Goal: Task Accomplishment & Management: Manage account settings

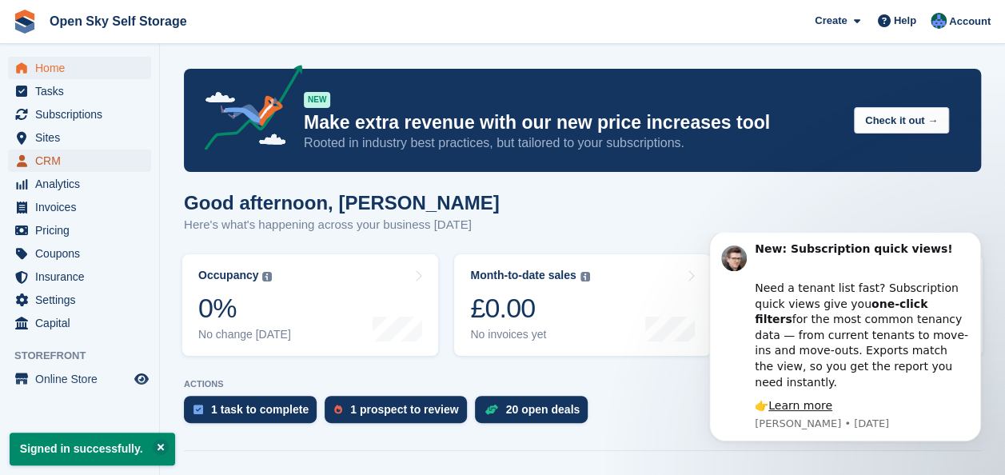
click at [67, 168] on span "CRM" at bounding box center [83, 160] width 96 height 22
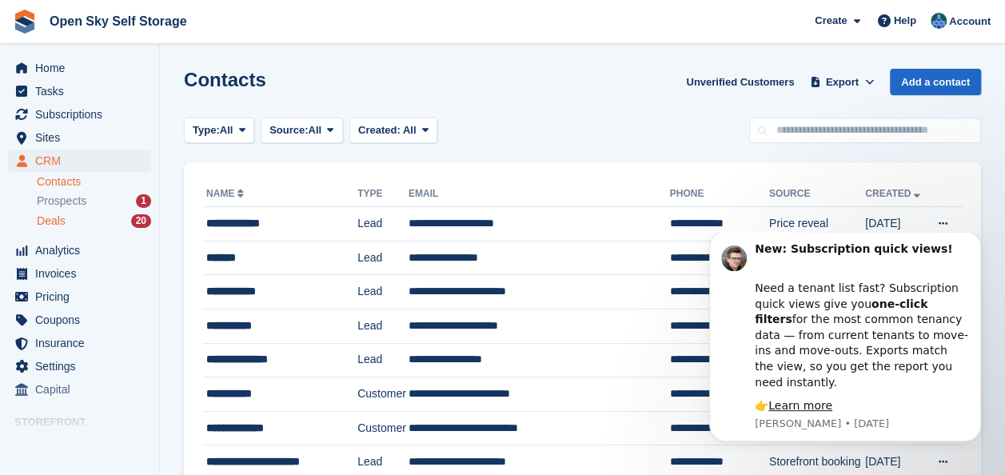
click at [82, 221] on div "Deals 20" at bounding box center [94, 220] width 114 height 15
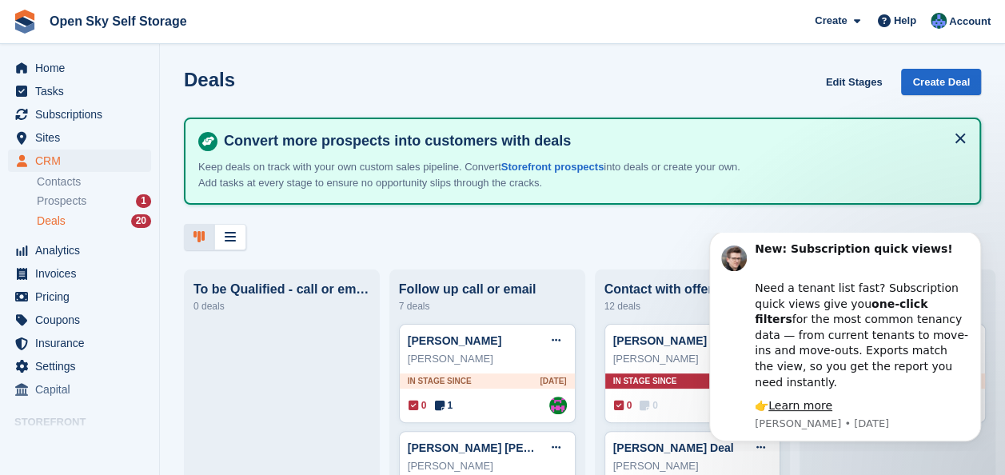
click at [965, 245] on div "New: Subscription quick views! Need a tenant list fast? Subscription quick view…" at bounding box center [845, 341] width 294 height 200
click at [978, 238] on icon "Dismiss notification" at bounding box center [976, 236] width 6 height 6
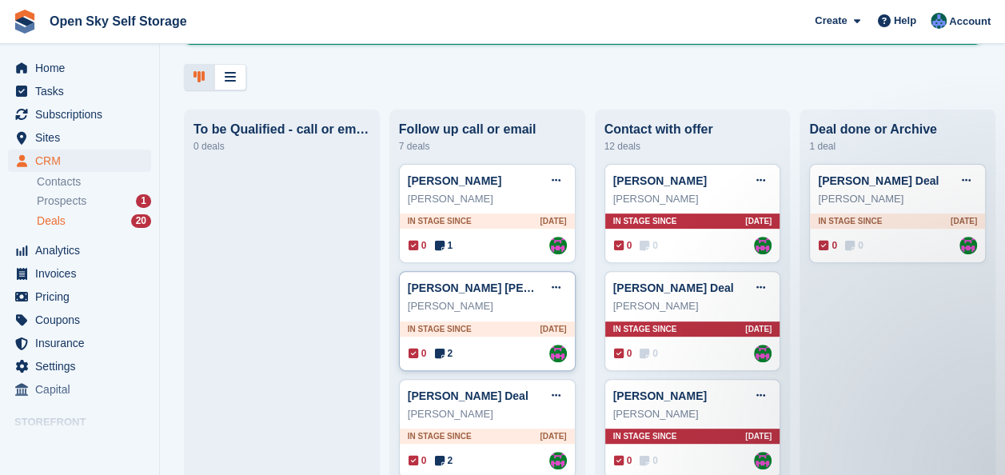
scroll to position [240, 0]
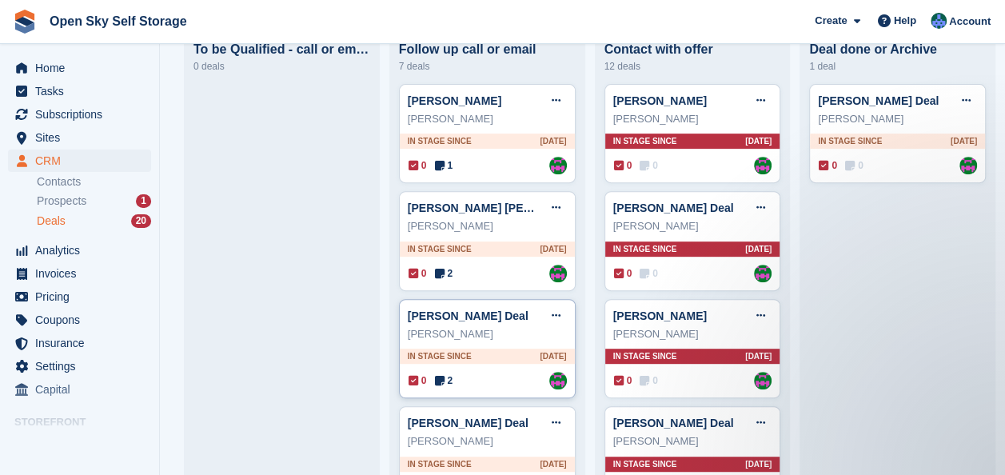
click at [438, 382] on icon at bounding box center [439, 380] width 10 height 11
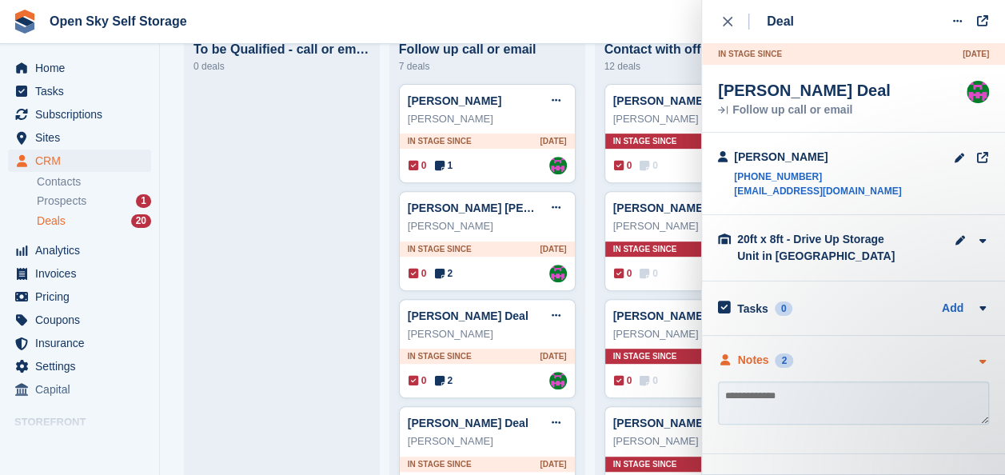
click at [978, 363] on icon "button" at bounding box center [982, 361] width 14 height 10
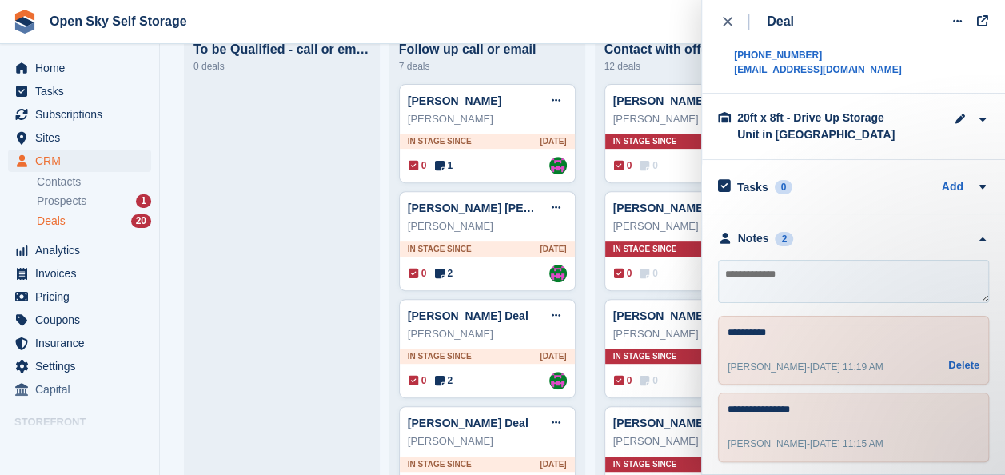
scroll to position [124, 0]
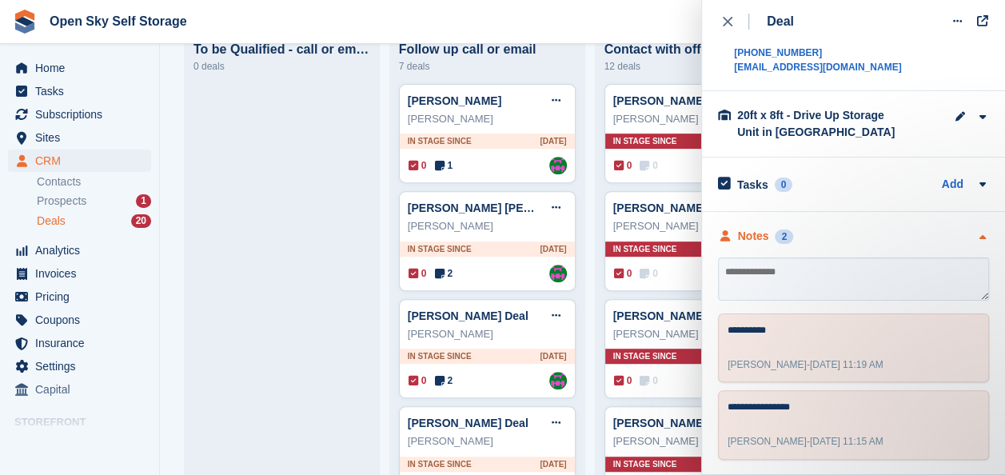
click at [975, 233] on icon "button" at bounding box center [982, 238] width 14 height 10
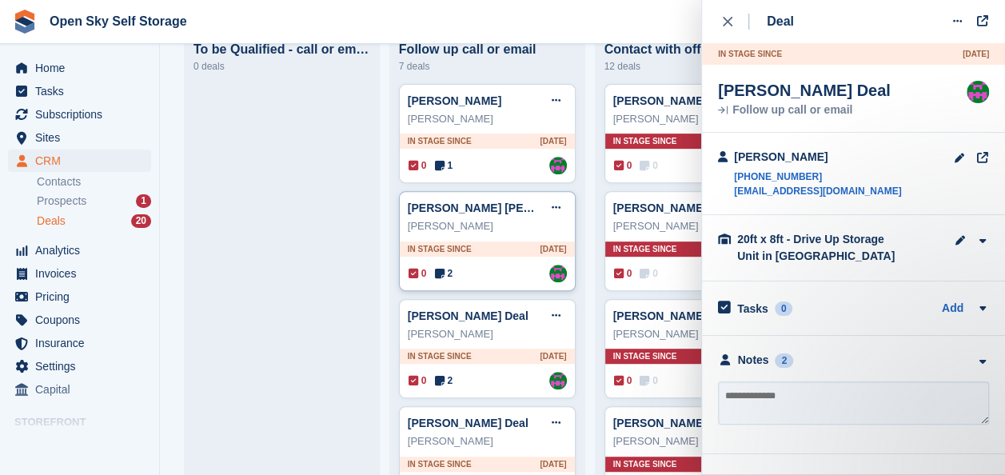
click at [436, 273] on icon at bounding box center [439, 273] width 10 height 11
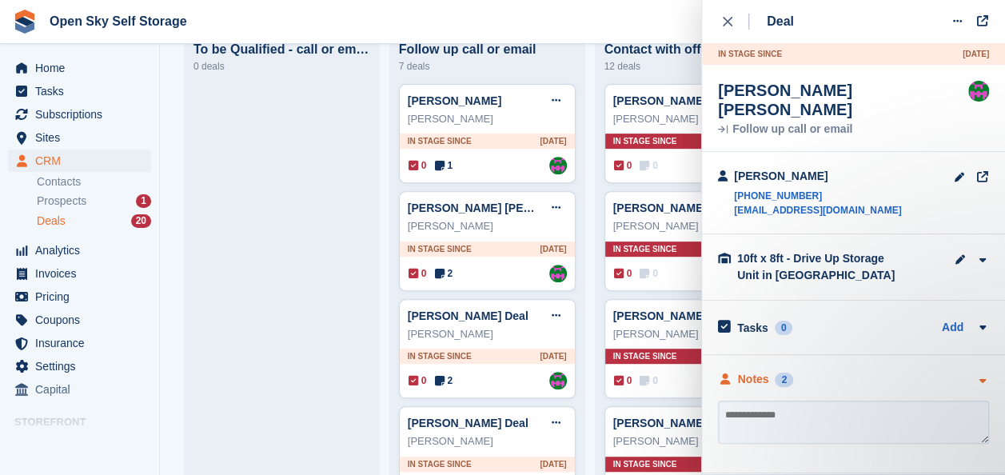
click at [986, 376] on icon "button" at bounding box center [982, 381] width 14 height 10
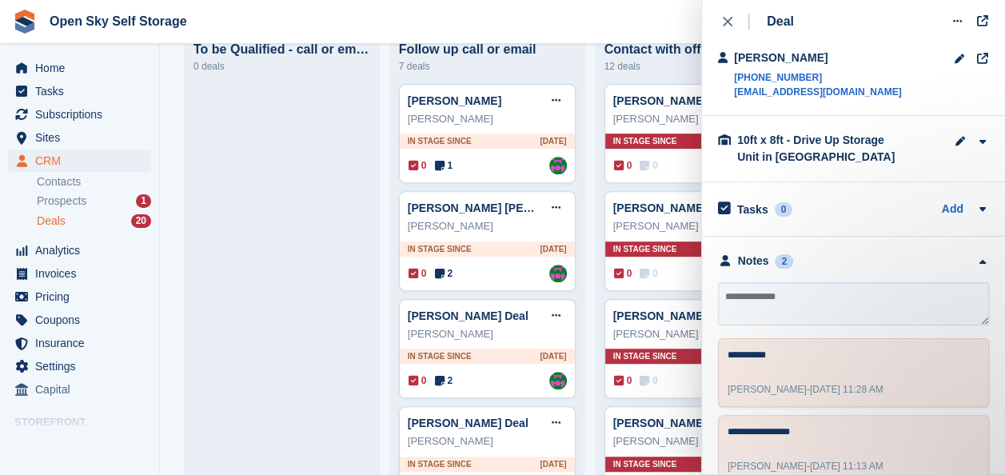
scroll to position [124, 0]
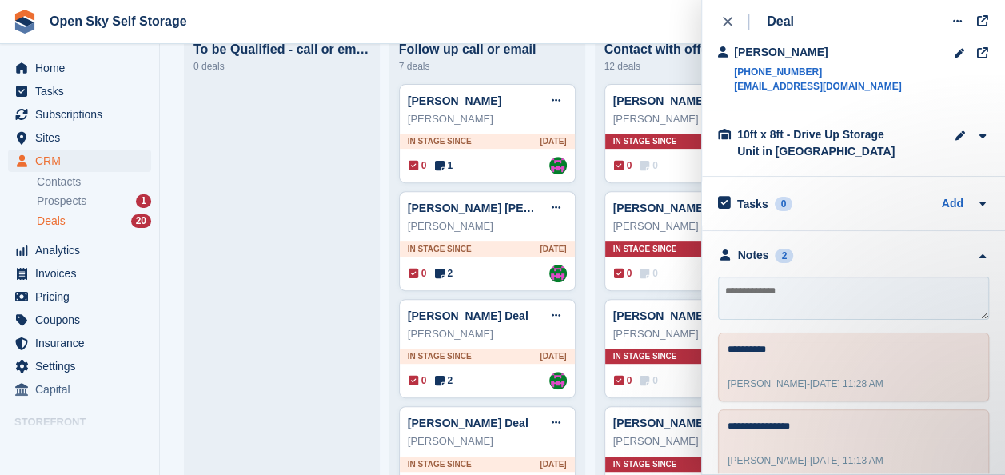
click at [725, 22] on icon "close" at bounding box center [728, 22] width 10 height 10
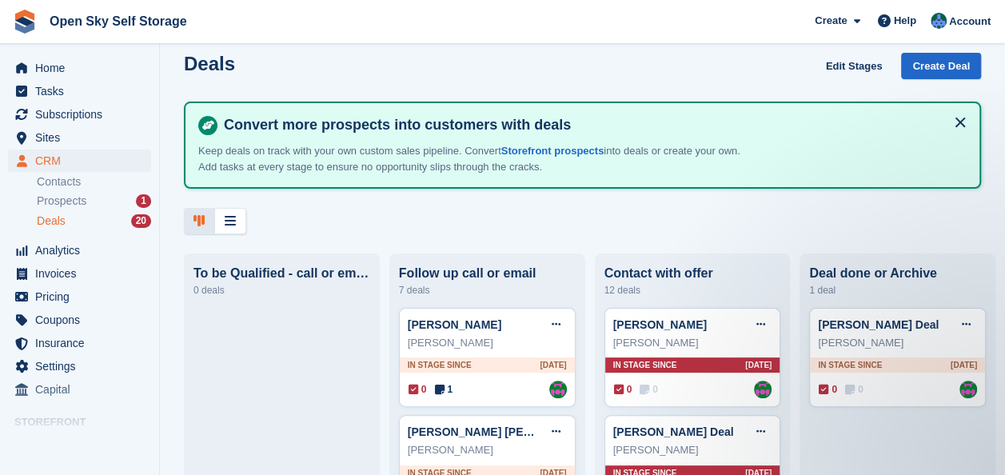
scroll to position [0, 0]
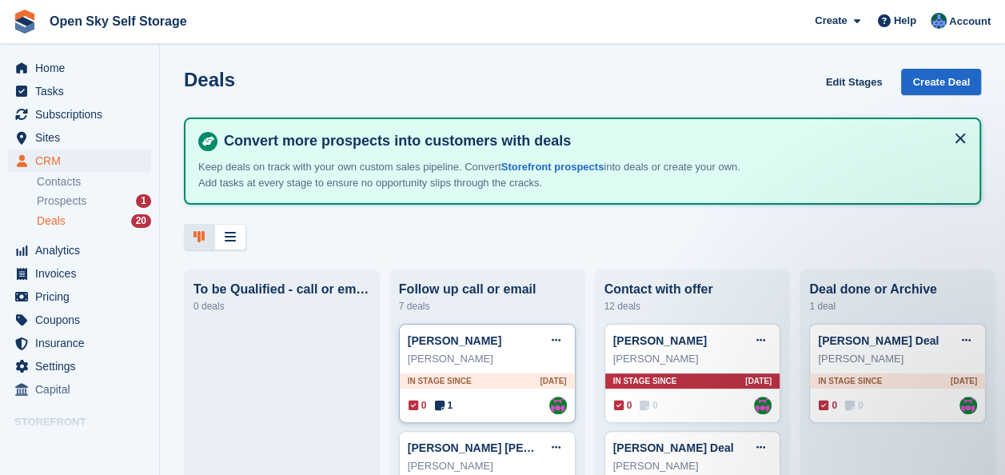
click at [440, 409] on icon at bounding box center [439, 405] width 10 height 11
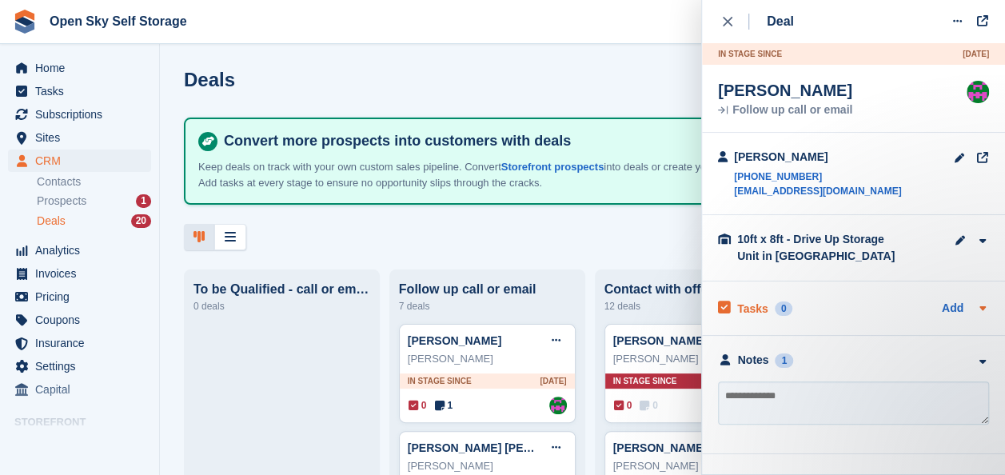
click at [983, 307] on icon at bounding box center [982, 308] width 6 height 4
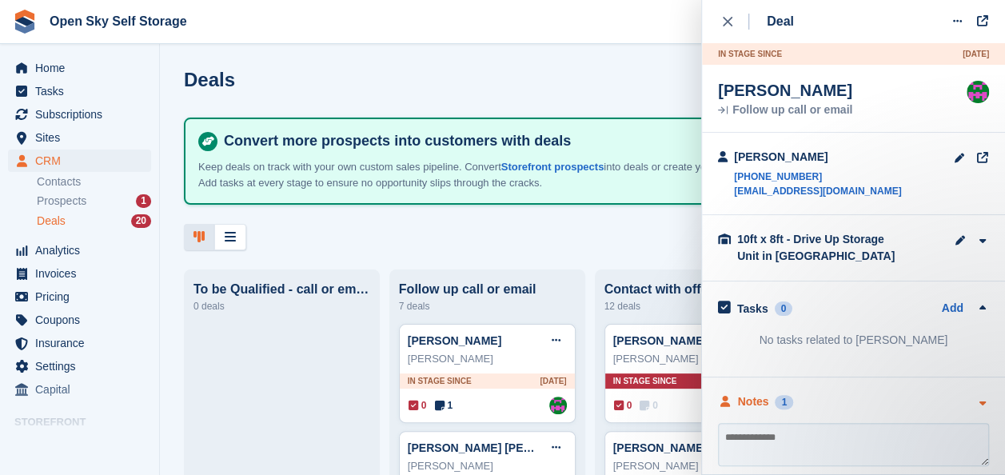
click at [975, 404] on icon "button" at bounding box center [982, 403] width 14 height 10
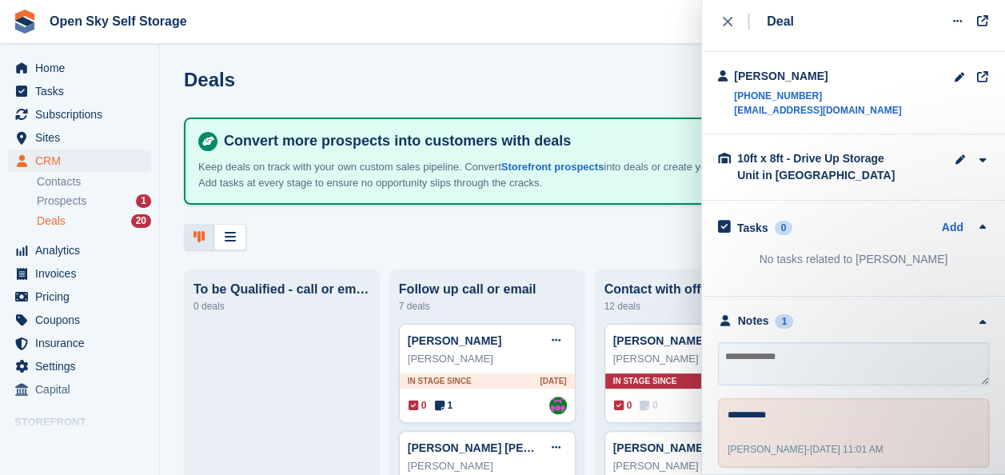
scroll to position [89, 0]
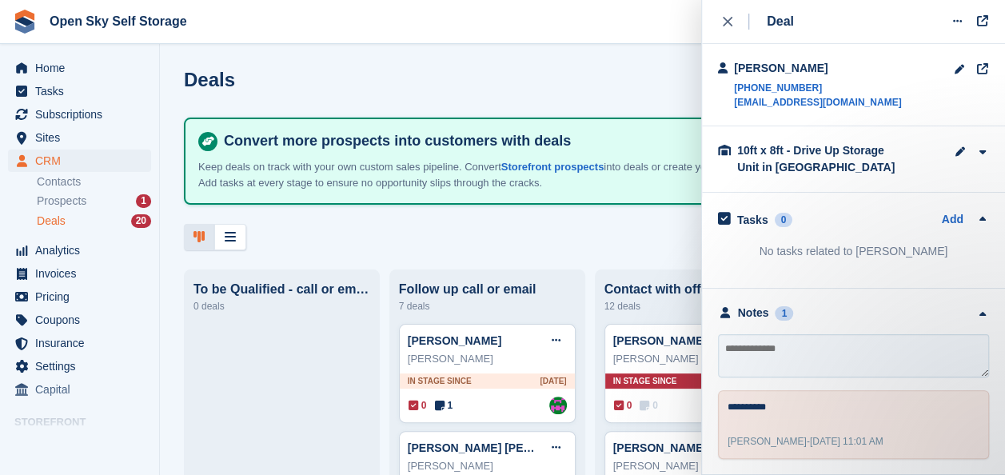
click at [730, 14] on div "close" at bounding box center [736, 22] width 26 height 16
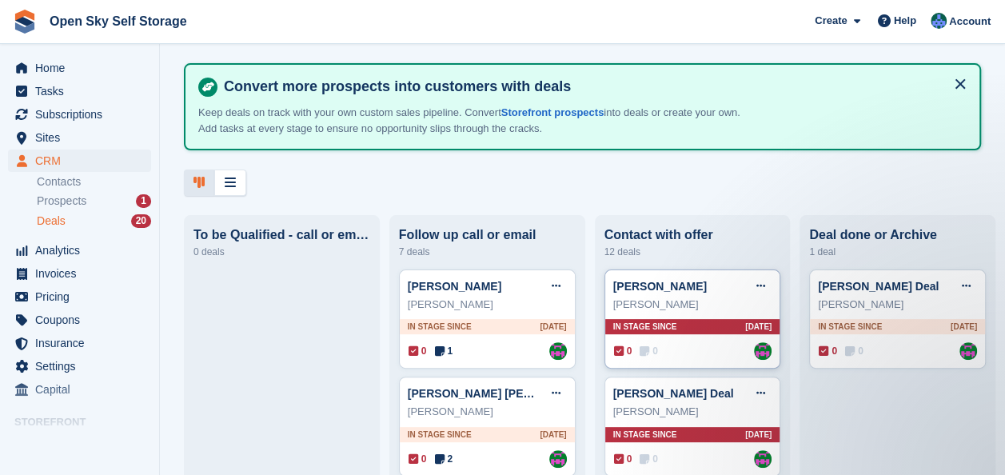
scroll to position [160, 0]
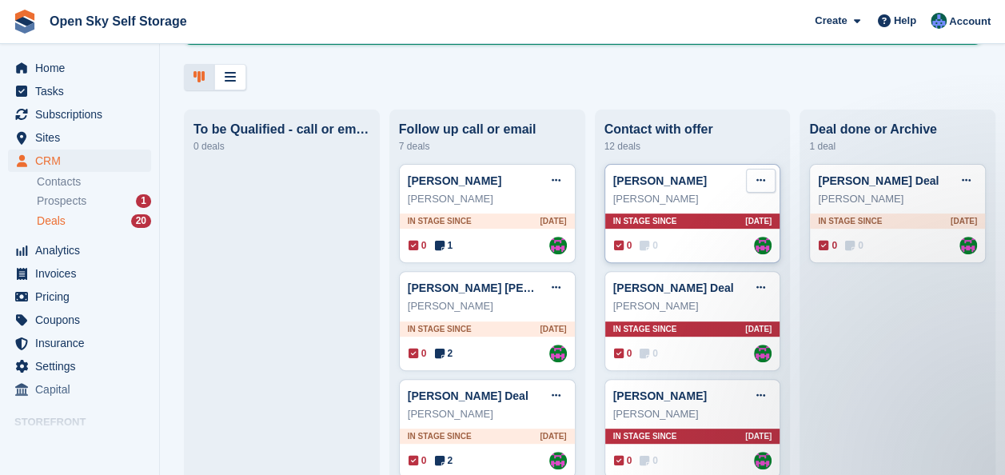
click at [746, 183] on button at bounding box center [761, 181] width 30 height 24
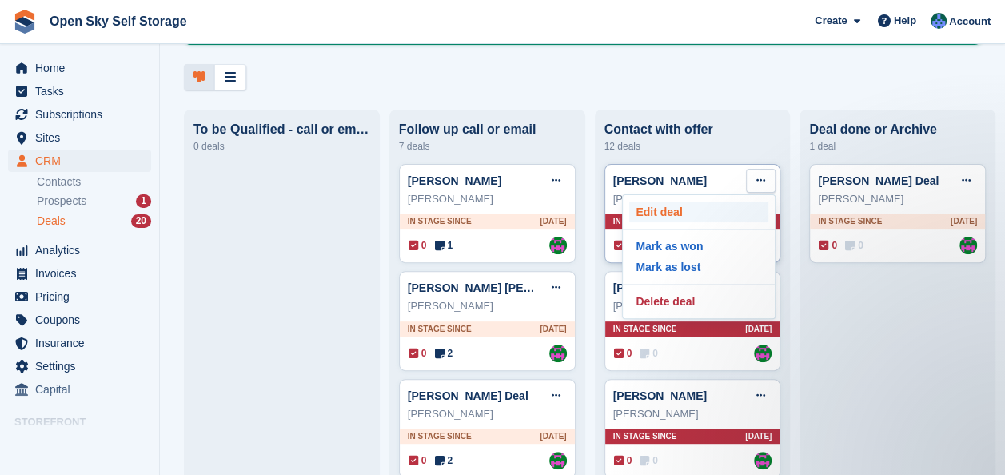
click at [646, 215] on p "Edit deal" at bounding box center [698, 211] width 139 height 21
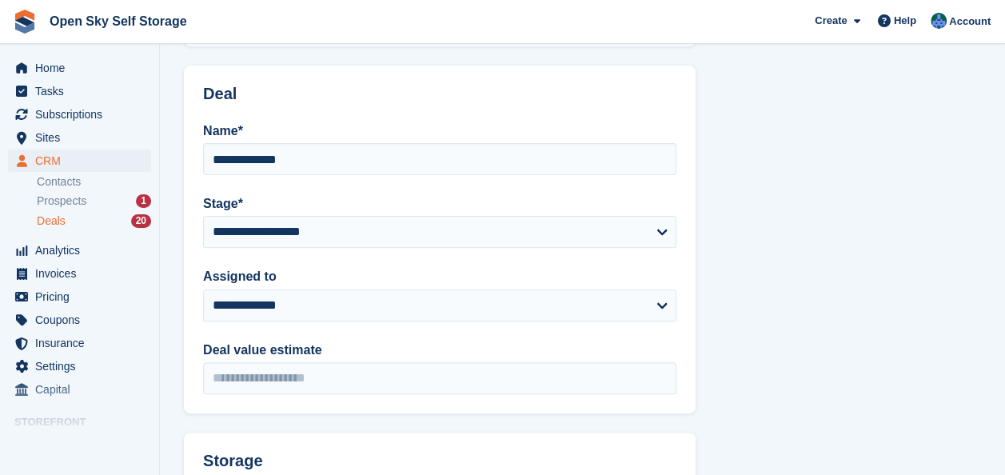
scroll to position [62, 0]
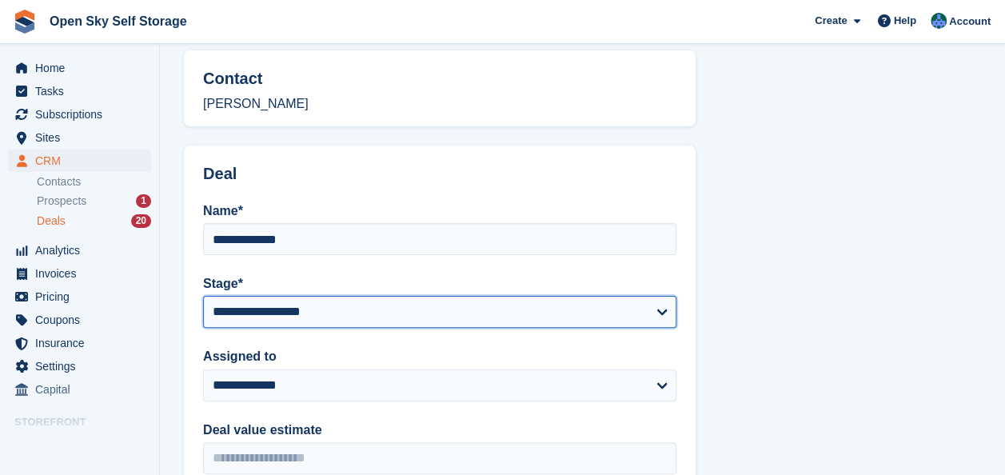
click at [665, 310] on select "**********" at bounding box center [439, 312] width 473 height 32
select select "****"
click at [203, 296] on select "**********" at bounding box center [439, 312] width 473 height 32
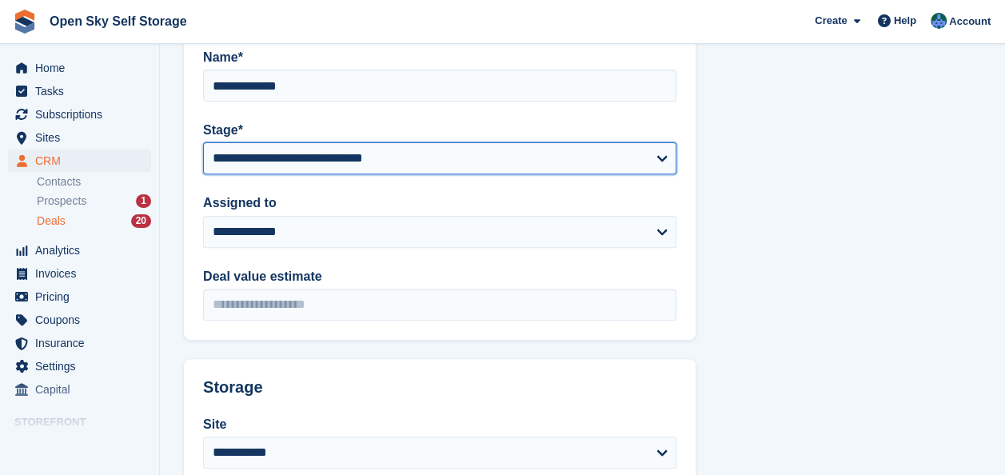
scroll to position [222, 0]
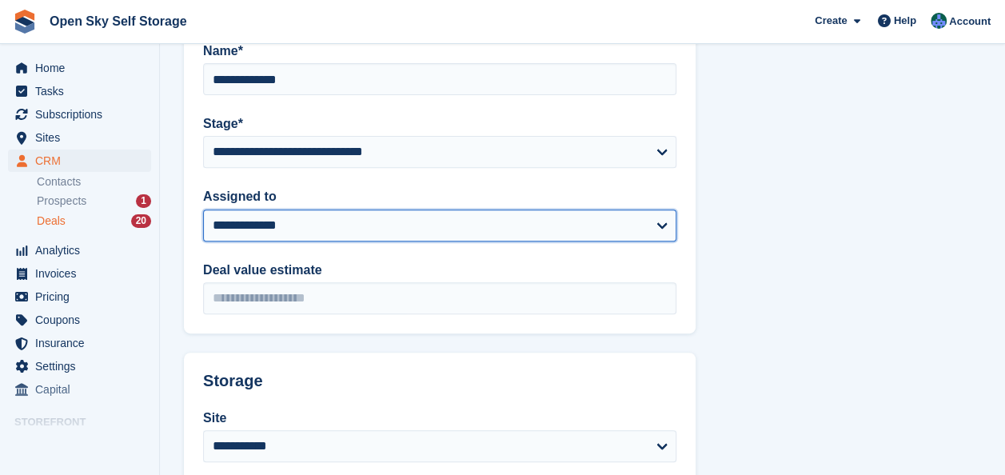
click at [409, 225] on select "**********" at bounding box center [439, 225] width 473 height 32
select select "****"
click at [203, 209] on select "**********" at bounding box center [439, 225] width 473 height 32
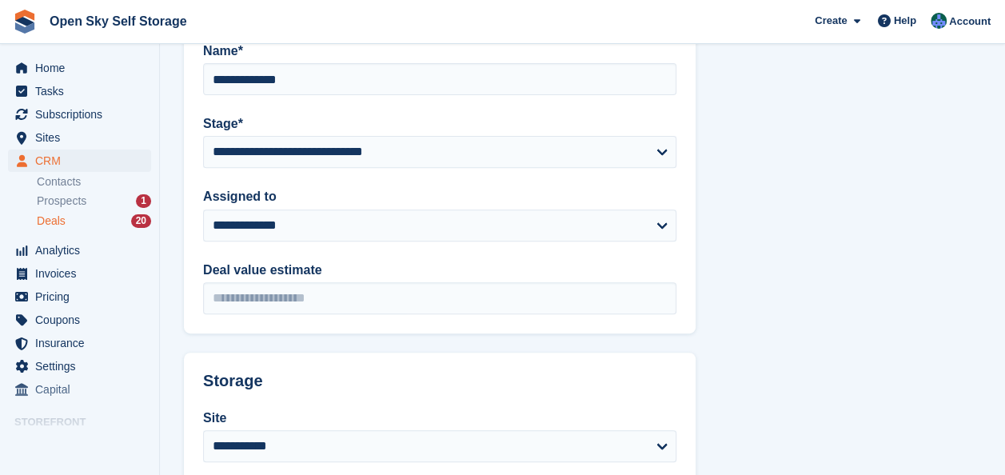
click at [373, 259] on div "**********" at bounding box center [440, 177] width 512 height 311
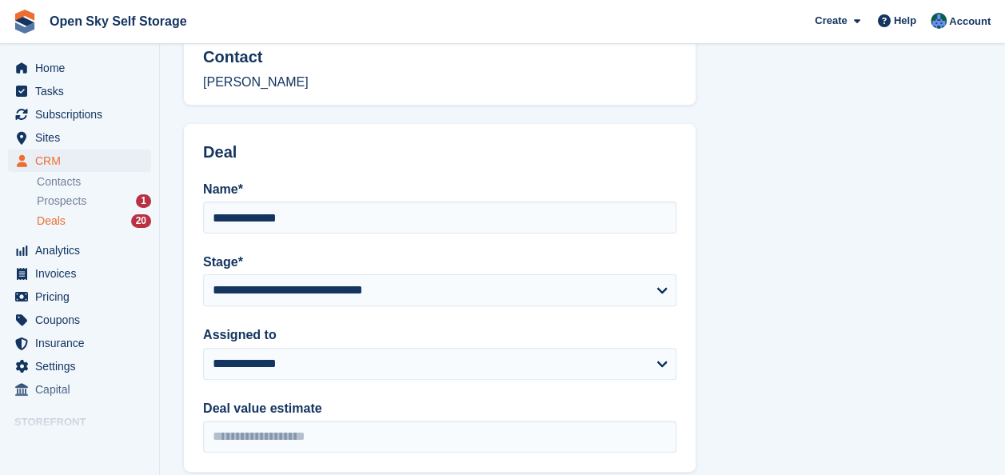
scroll to position [240, 0]
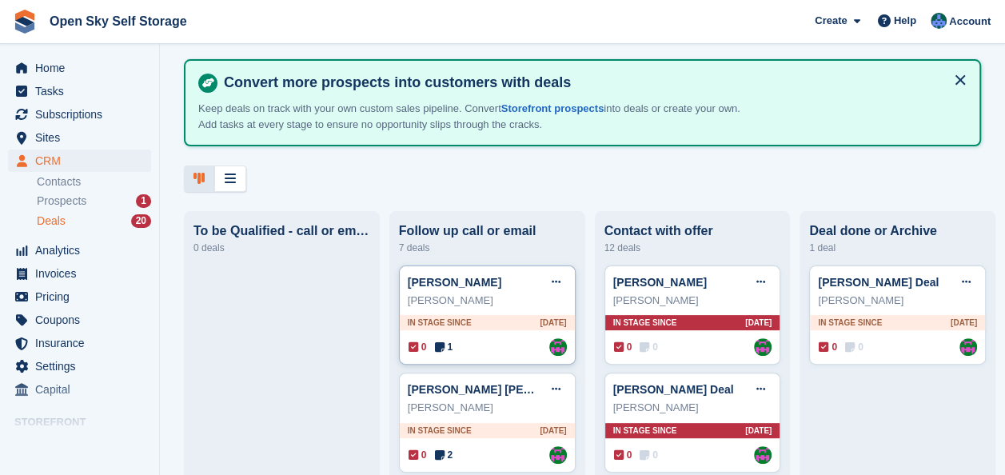
scroll to position [80, 0]
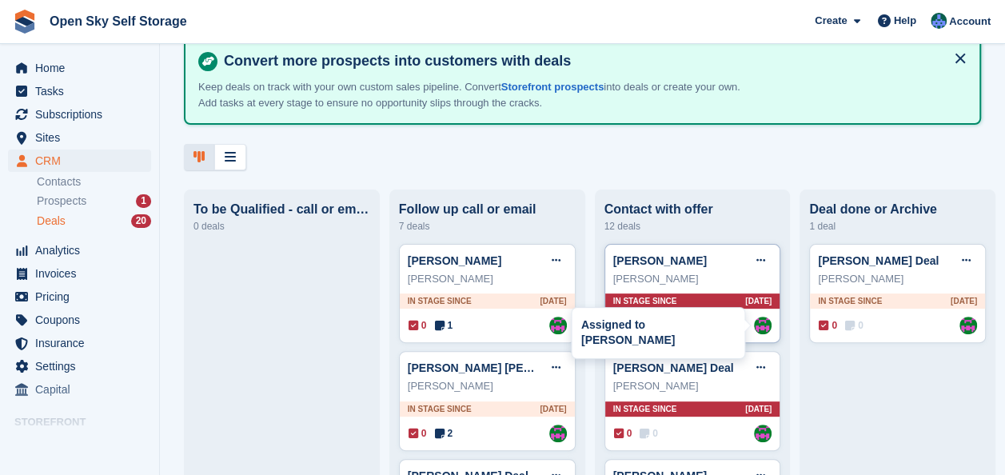
click at [759, 330] on img at bounding box center [763, 326] width 18 height 18
select select "****"
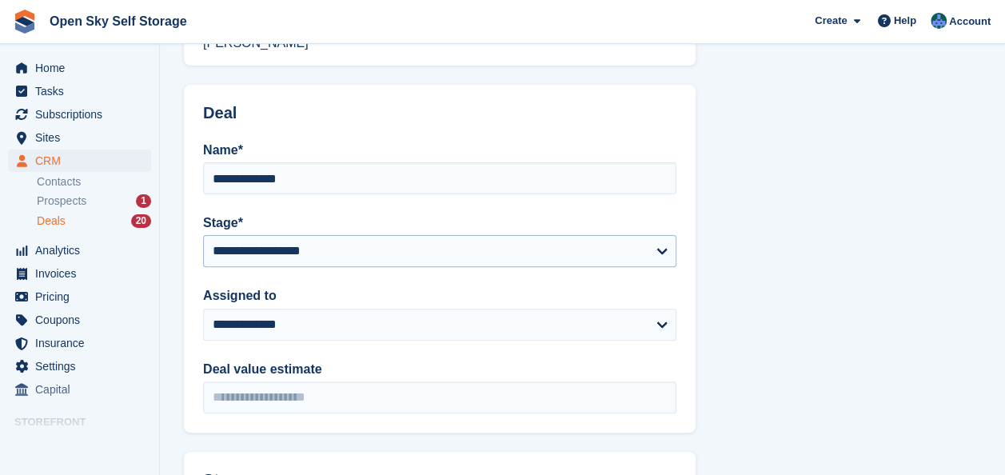
scroll to position [160, 0]
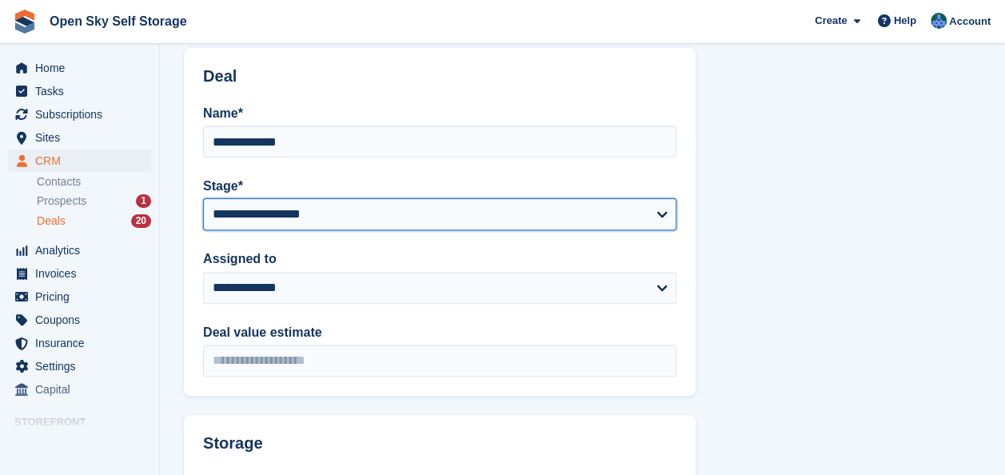
click at [337, 221] on select "**********" at bounding box center [439, 214] width 473 height 32
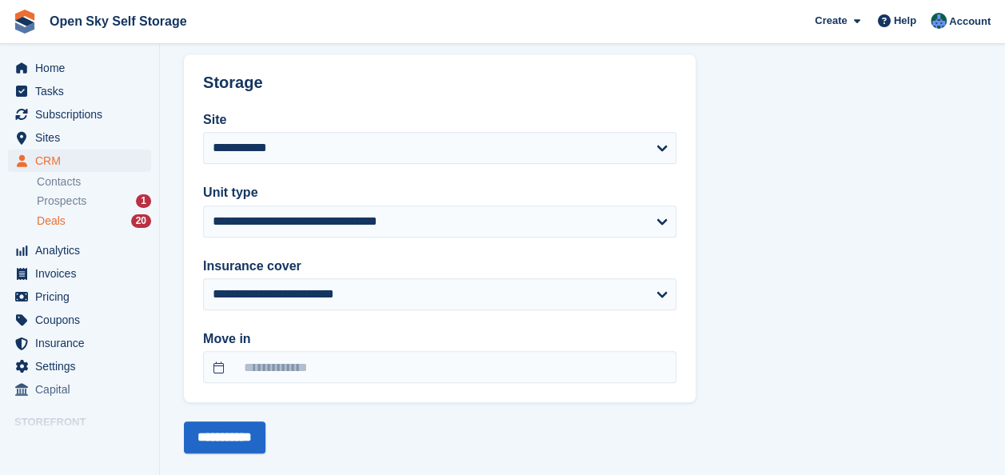
scroll to position [542, 0]
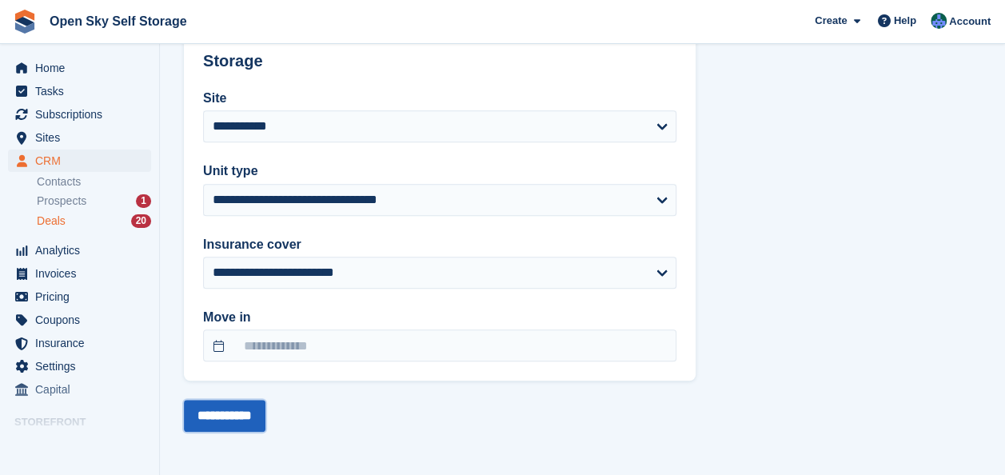
click at [245, 419] on input "**********" at bounding box center [225, 416] width 82 height 32
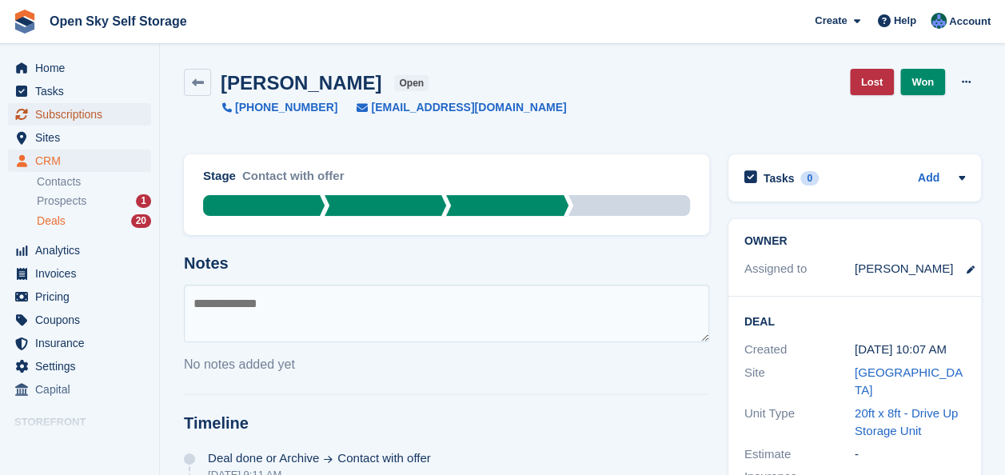
click at [67, 113] on span "Subscriptions" at bounding box center [83, 114] width 96 height 22
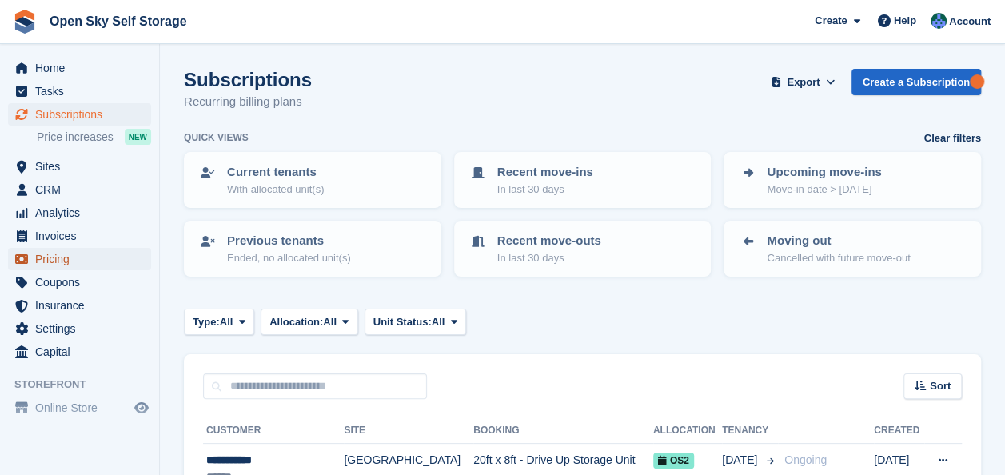
click at [65, 261] on span "Pricing" at bounding box center [83, 259] width 96 height 22
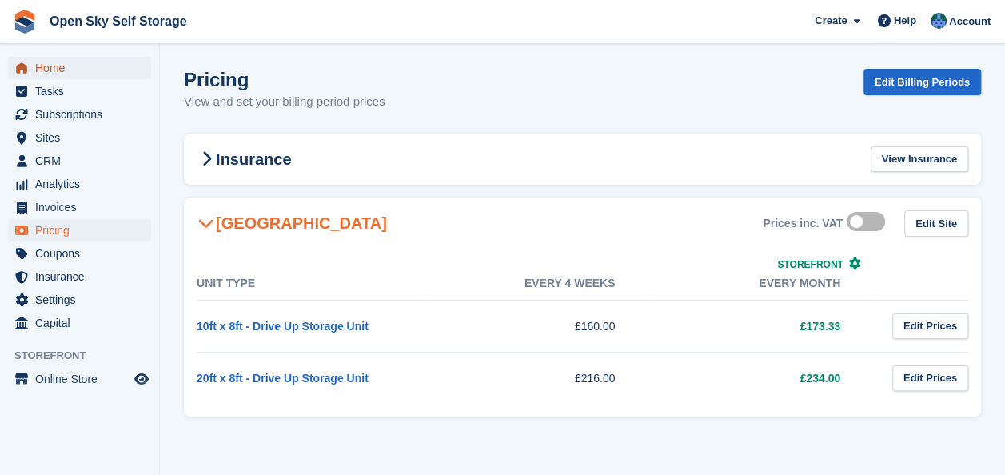
click at [82, 73] on span "Home" at bounding box center [83, 68] width 96 height 22
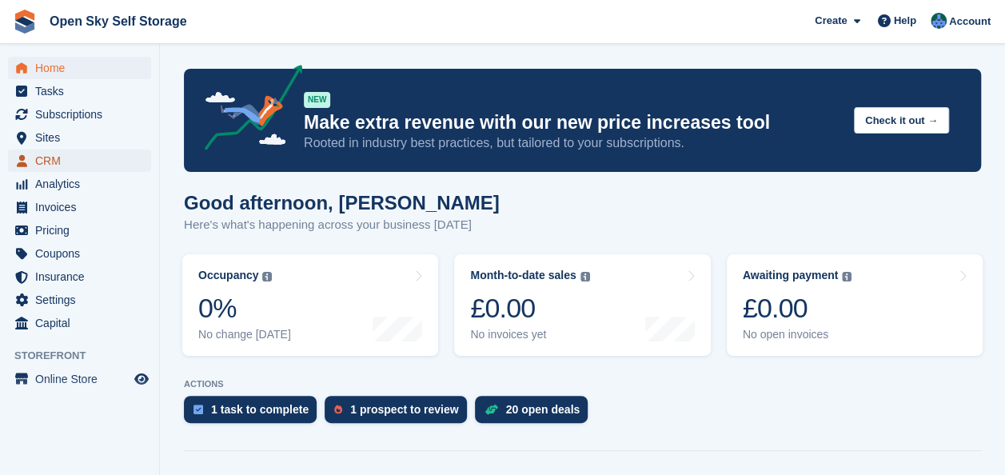
click at [80, 157] on span "CRM" at bounding box center [83, 160] width 96 height 22
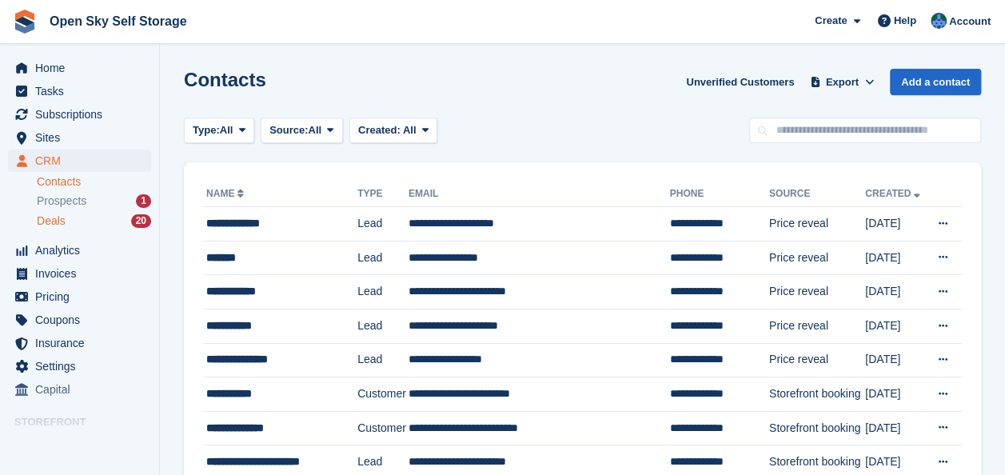
click at [75, 224] on div "Deals 20" at bounding box center [94, 220] width 114 height 15
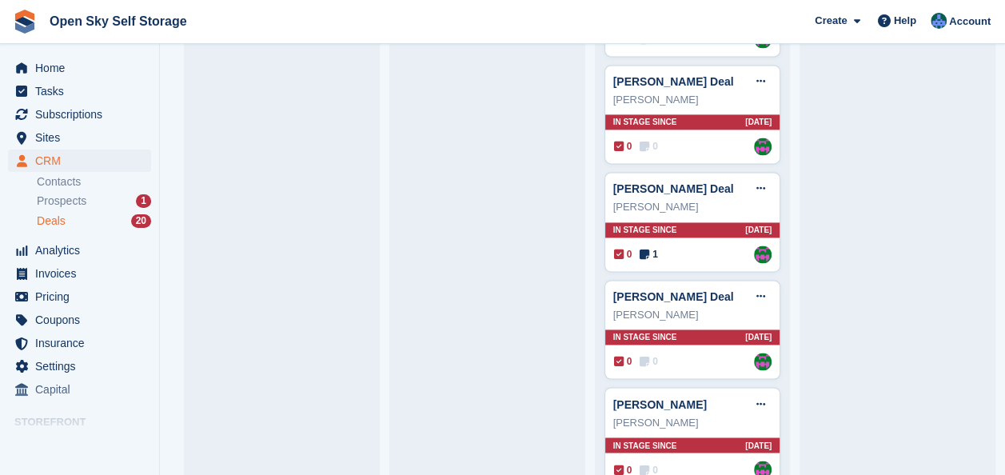
scroll to position [1143, 0]
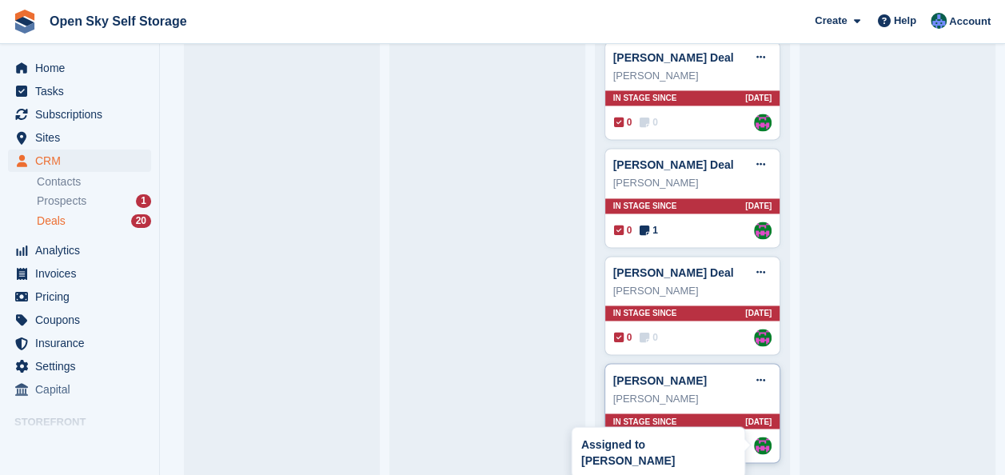
click at [754, 436] on img at bounding box center [763, 445] width 18 height 18
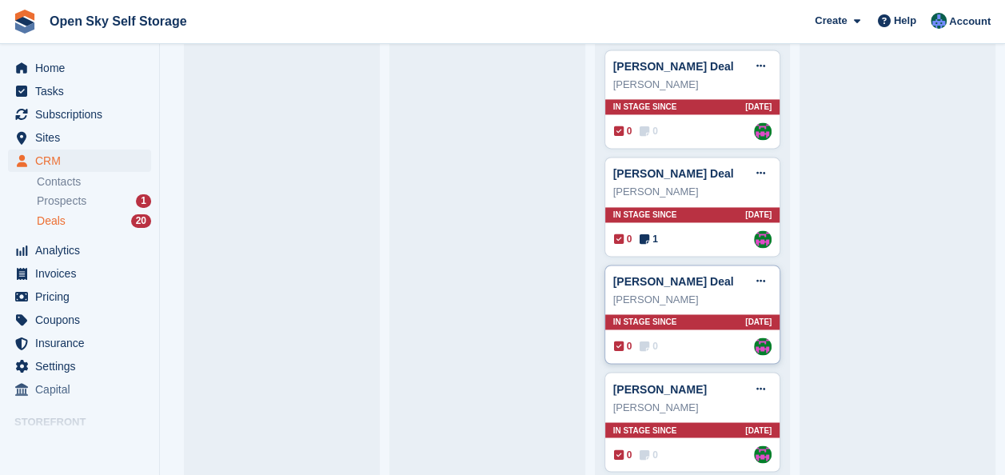
scroll to position [1143, 0]
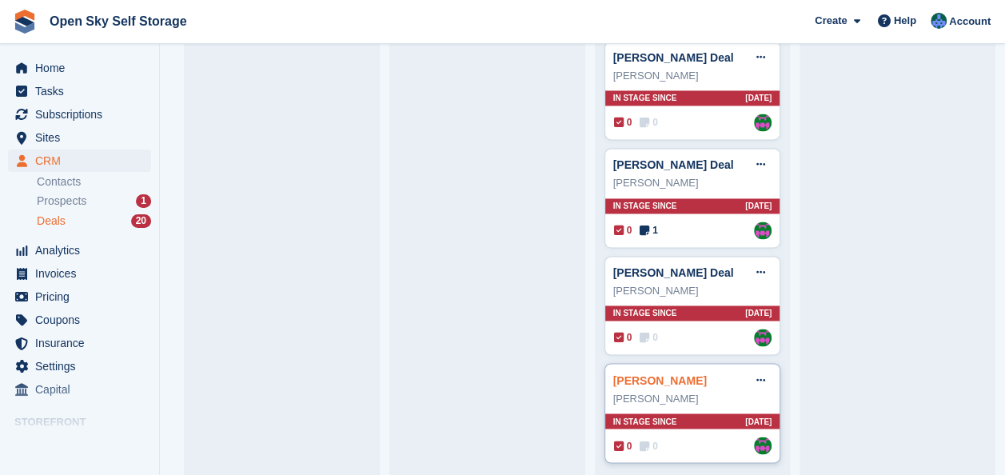
click at [651, 373] on link "Dallas Frederick Deal" at bounding box center [660, 379] width 94 height 13
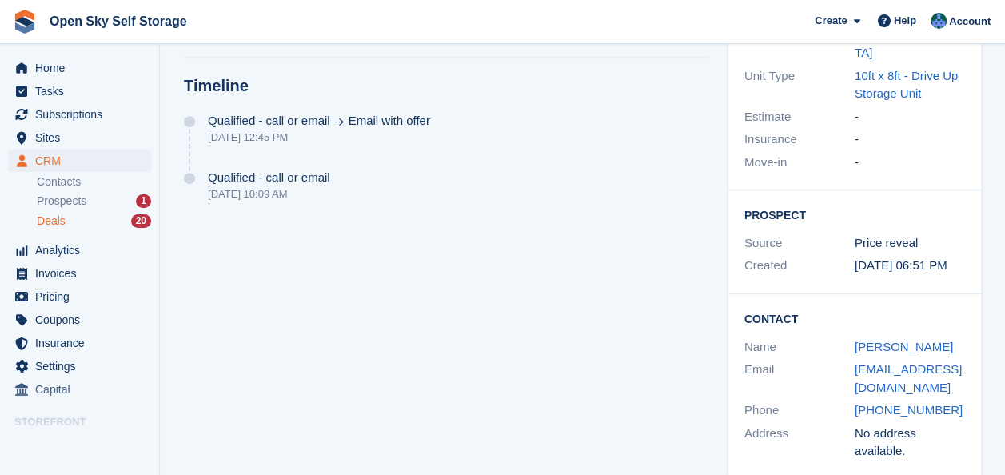
scroll to position [347, 0]
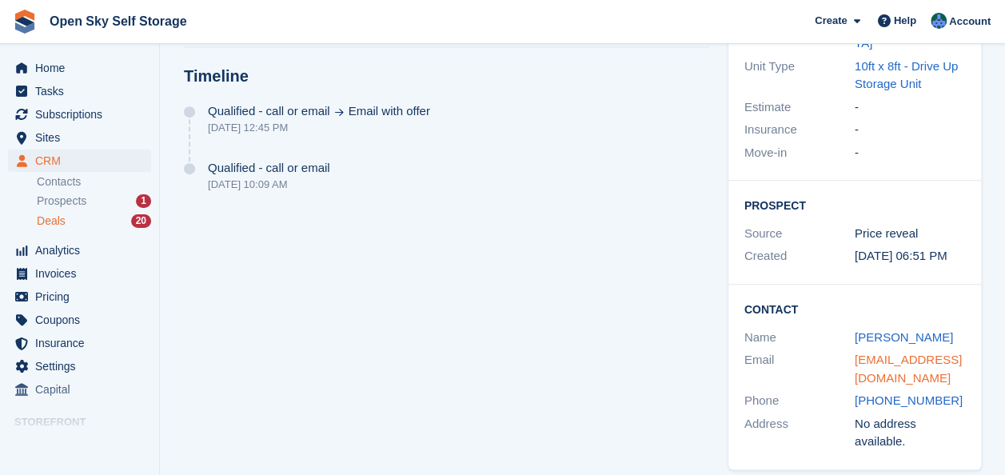
click at [874, 352] on link "dallasfh@hotmail.co.uk" at bounding box center [907, 368] width 107 height 32
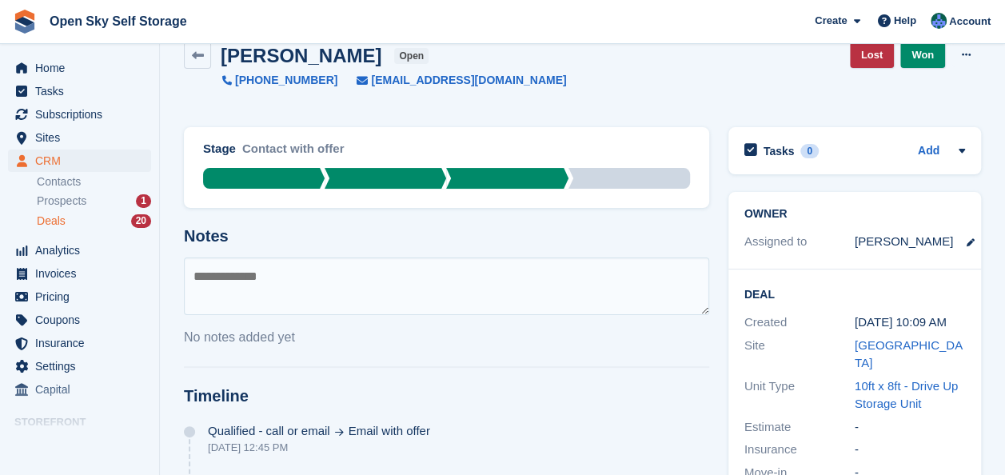
scroll to position [0, 0]
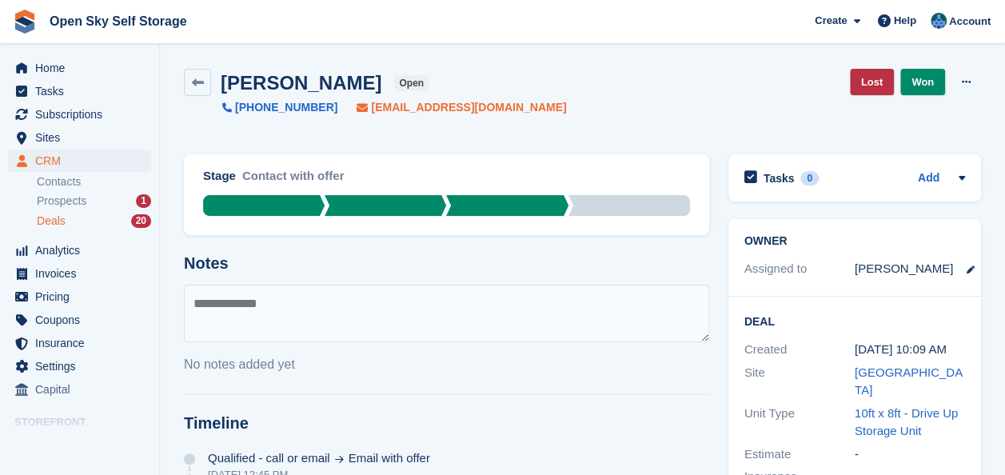
click at [408, 106] on span "dallasfh@hotmail.co.uk" at bounding box center [468, 107] width 195 height 17
click at [53, 69] on span "Home" at bounding box center [83, 68] width 96 height 22
